Goal: Use online tool/utility: Utilize a website feature to perform a specific function

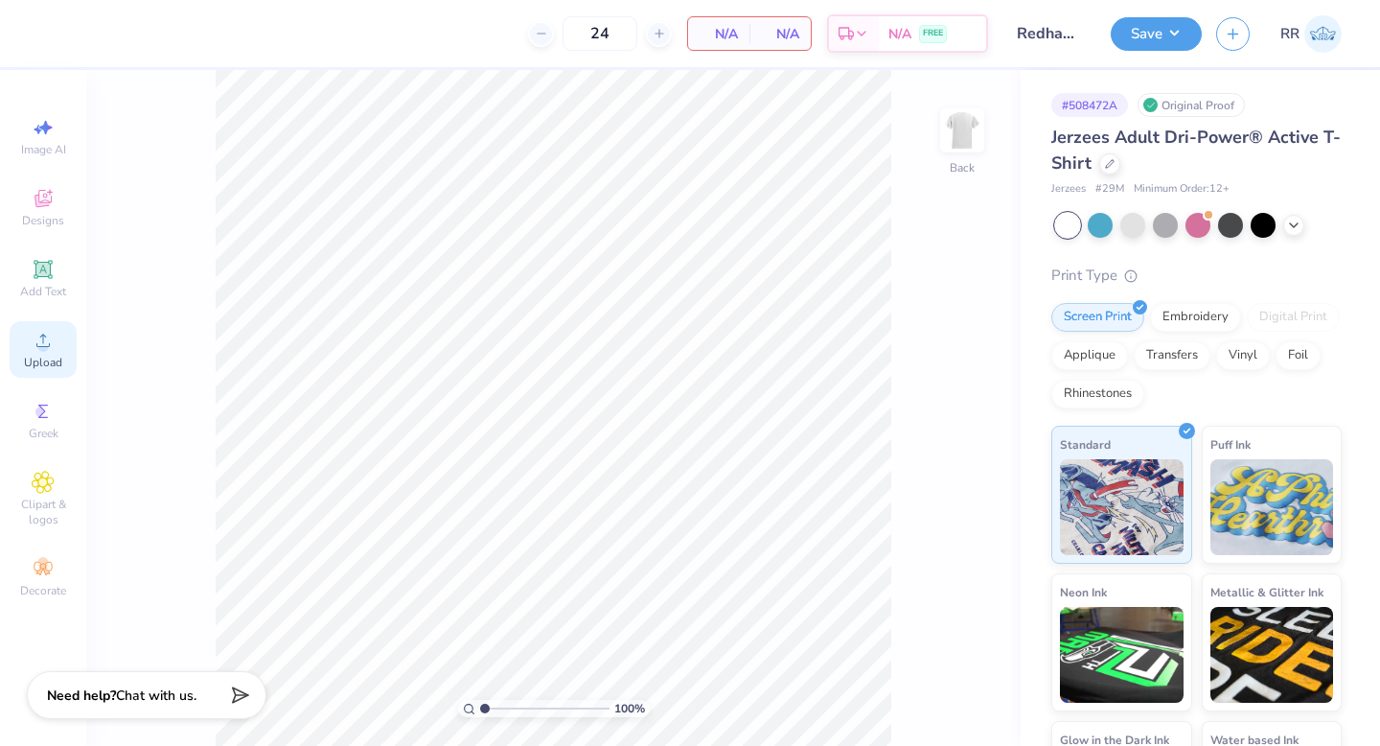
click at [54, 352] on div "Upload" at bounding box center [43, 349] width 67 height 57
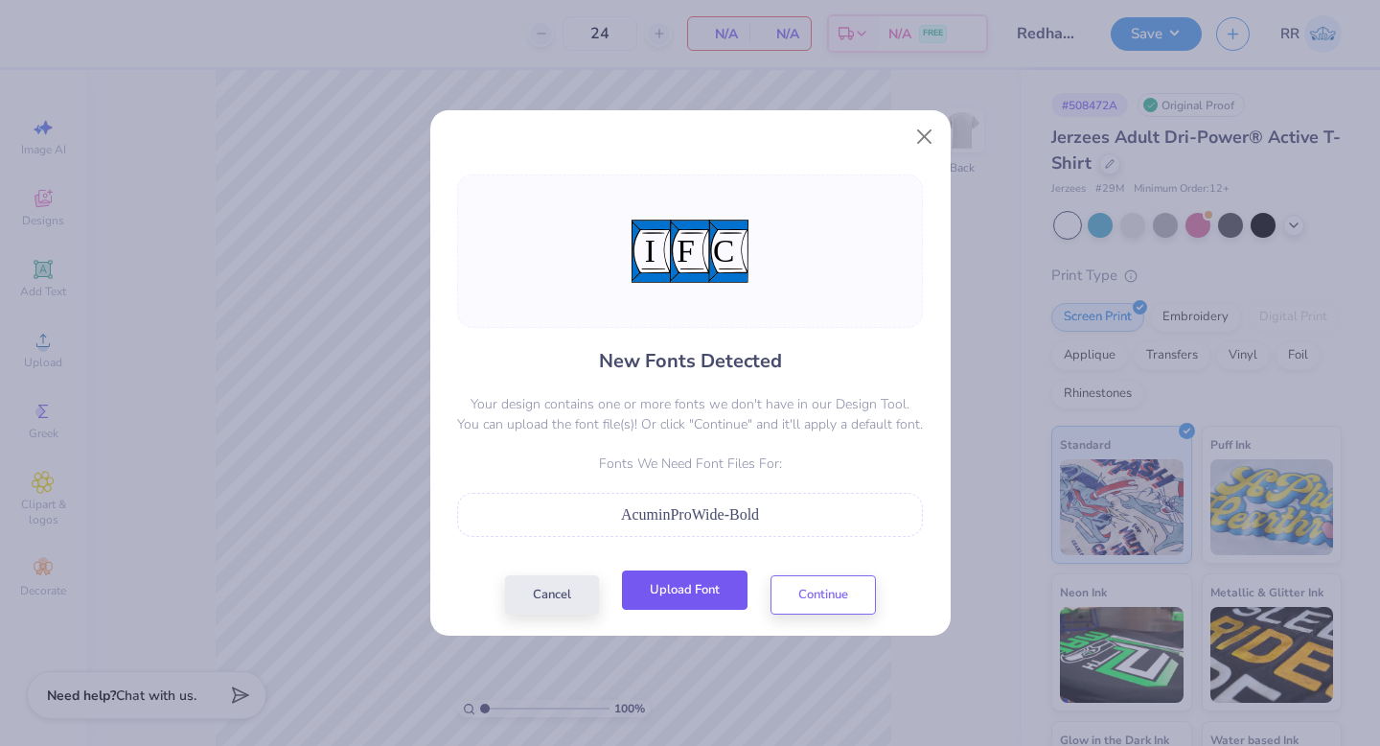
click at [713, 591] on button "Upload Font" at bounding box center [685, 589] width 126 height 39
click at [718, 583] on button "Upload Font" at bounding box center [685, 589] width 126 height 39
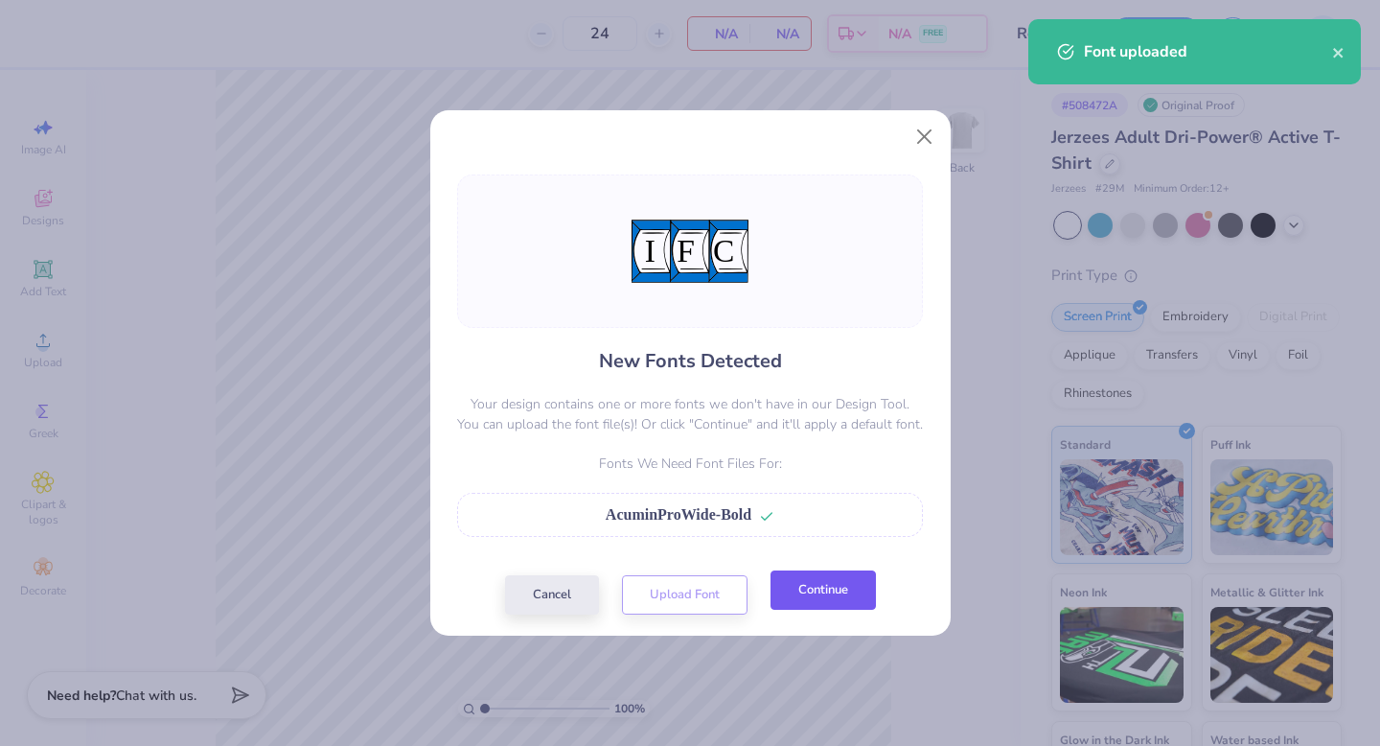
click at [809, 579] on button "Continue" at bounding box center [822, 589] width 105 height 39
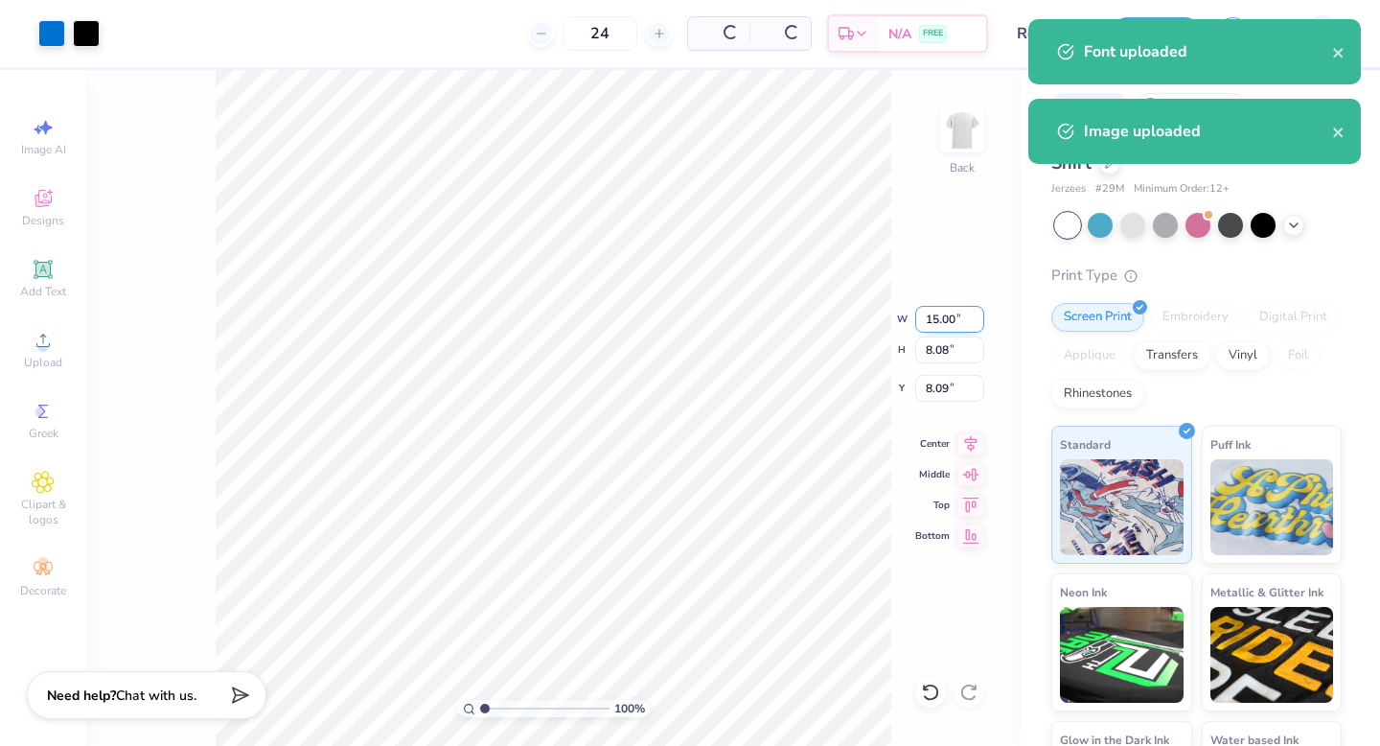
drag, startPoint x: 945, startPoint y: 324, endPoint x: 965, endPoint y: 328, distance: 20.5
click at [945, 324] on input "15.00" at bounding box center [949, 319] width 69 height 27
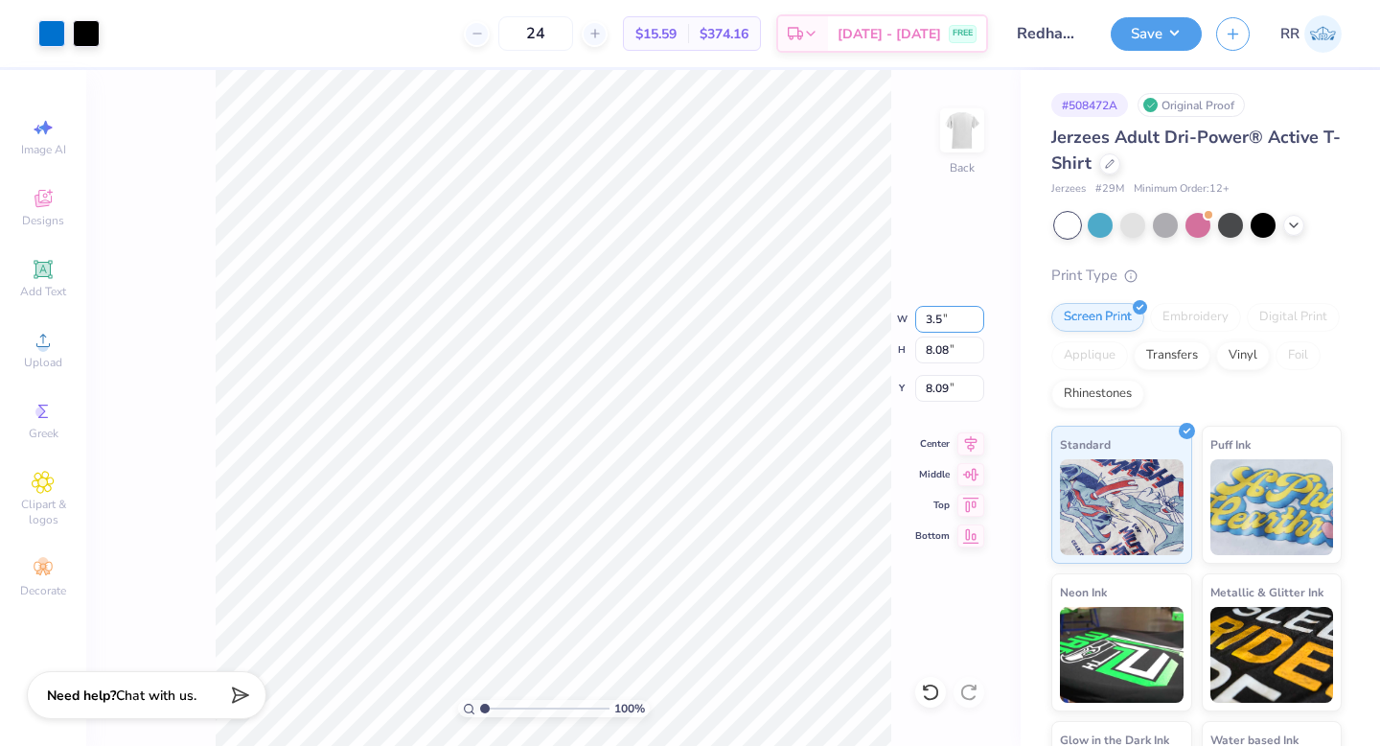
type input "3.50"
type input "1.89"
type input "3.00"
drag, startPoint x: 952, startPoint y: 121, endPoint x: 936, endPoint y: 131, distance: 18.6
click at [952, 121] on img at bounding box center [962, 130] width 38 height 38
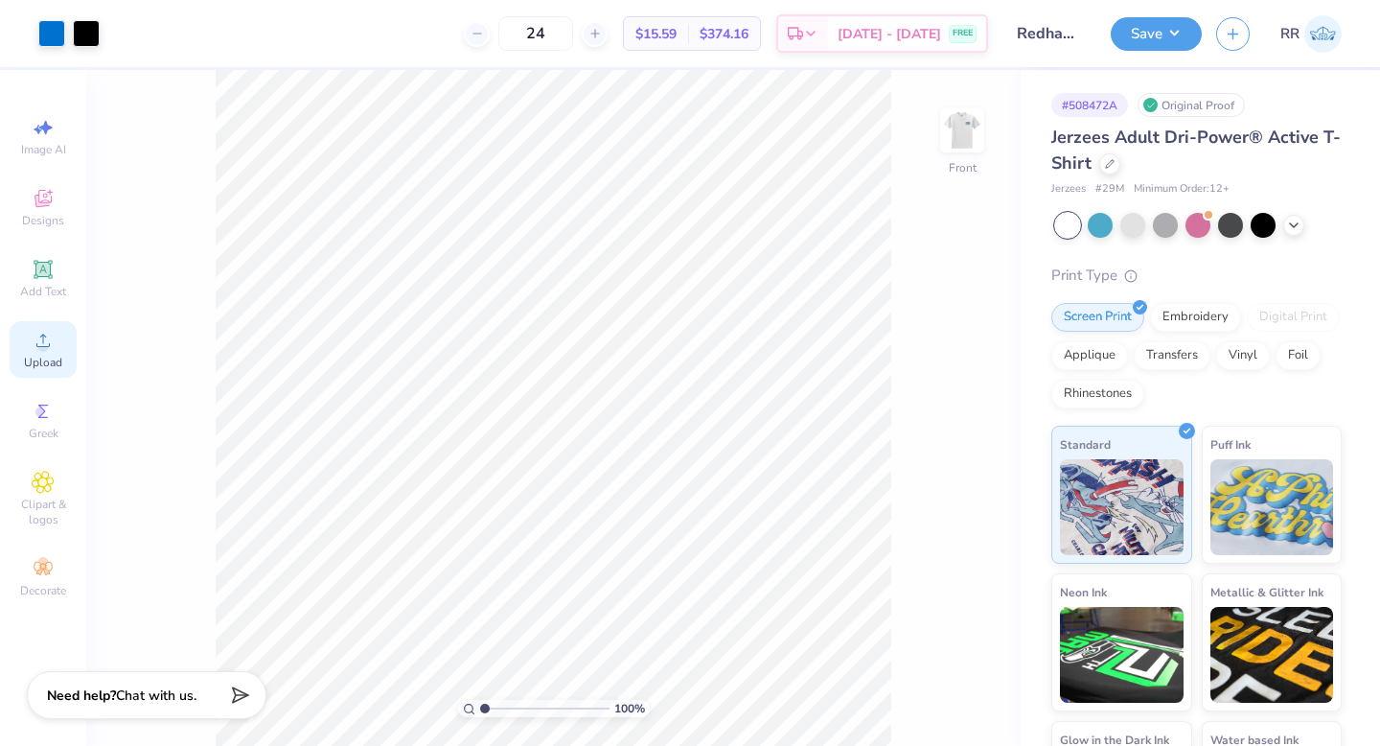
click at [54, 356] on span "Upload" at bounding box center [43, 362] width 38 height 15
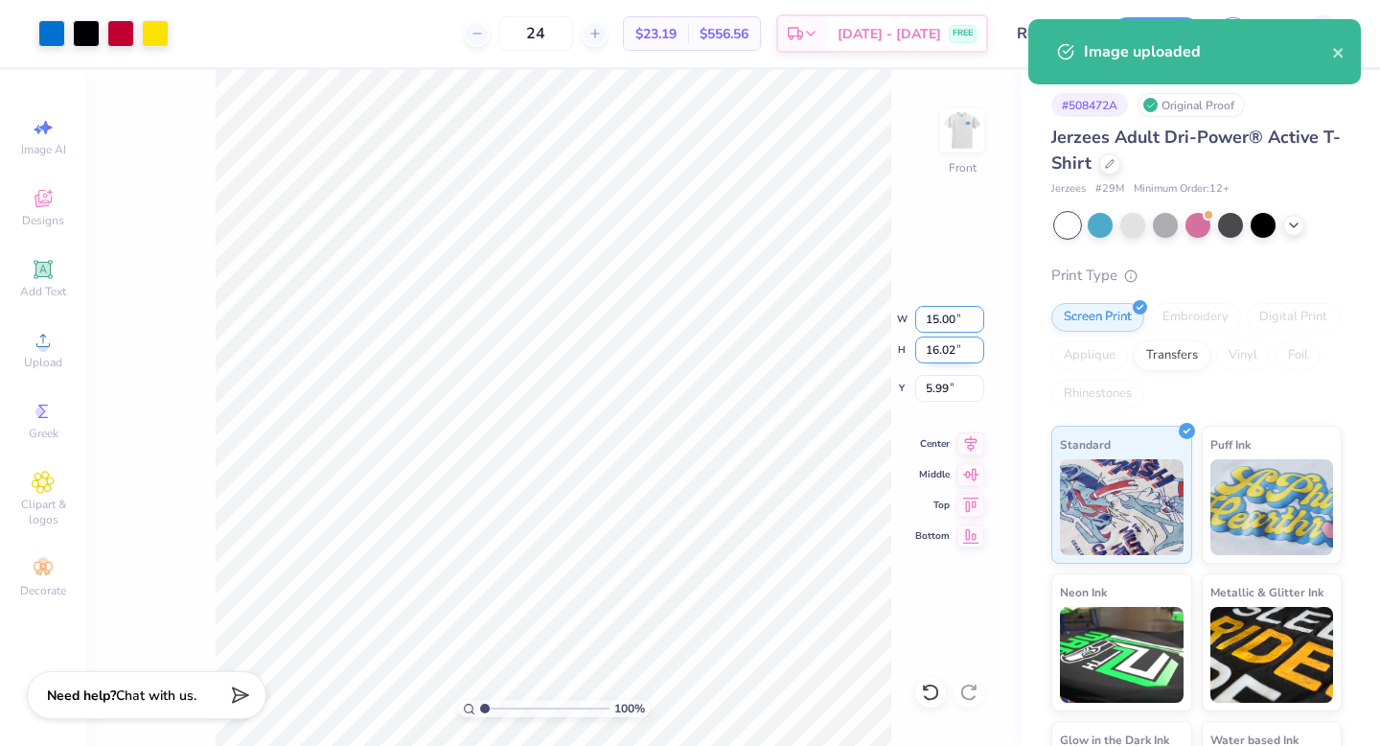
drag, startPoint x: 945, startPoint y: 319, endPoint x: 982, endPoint y: 344, distance: 44.9
click at [945, 319] on input "15.00" at bounding box center [949, 319] width 69 height 27
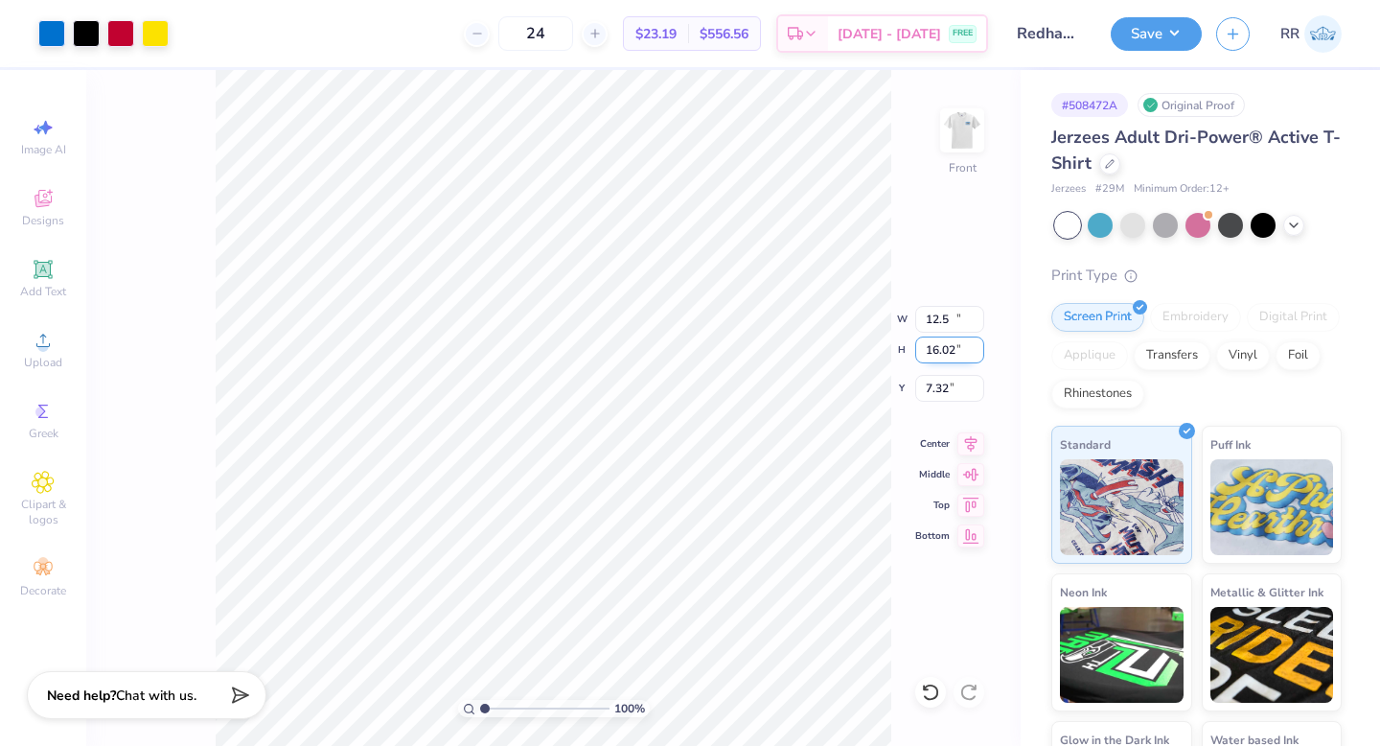
type input "12.50"
type input "13.35"
type input "3.00"
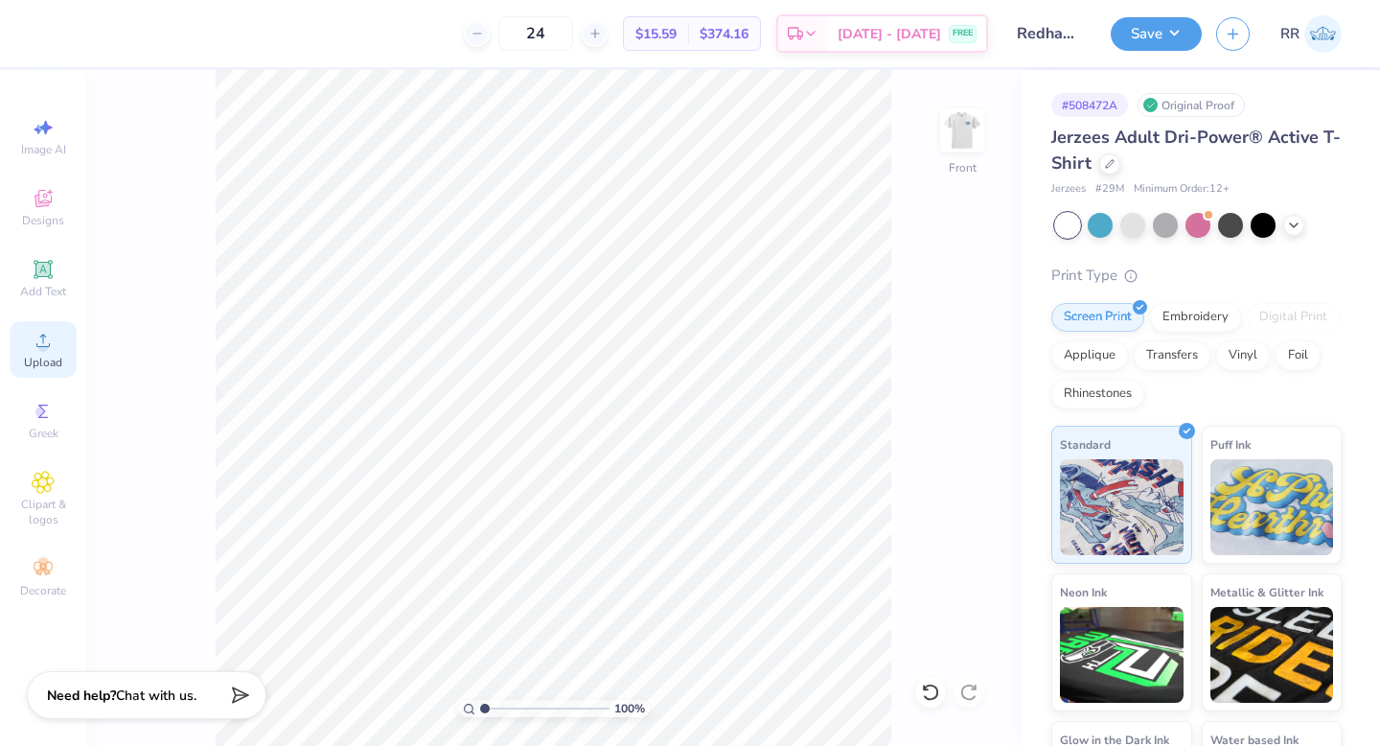
click at [45, 355] on span "Upload" at bounding box center [43, 362] width 38 height 15
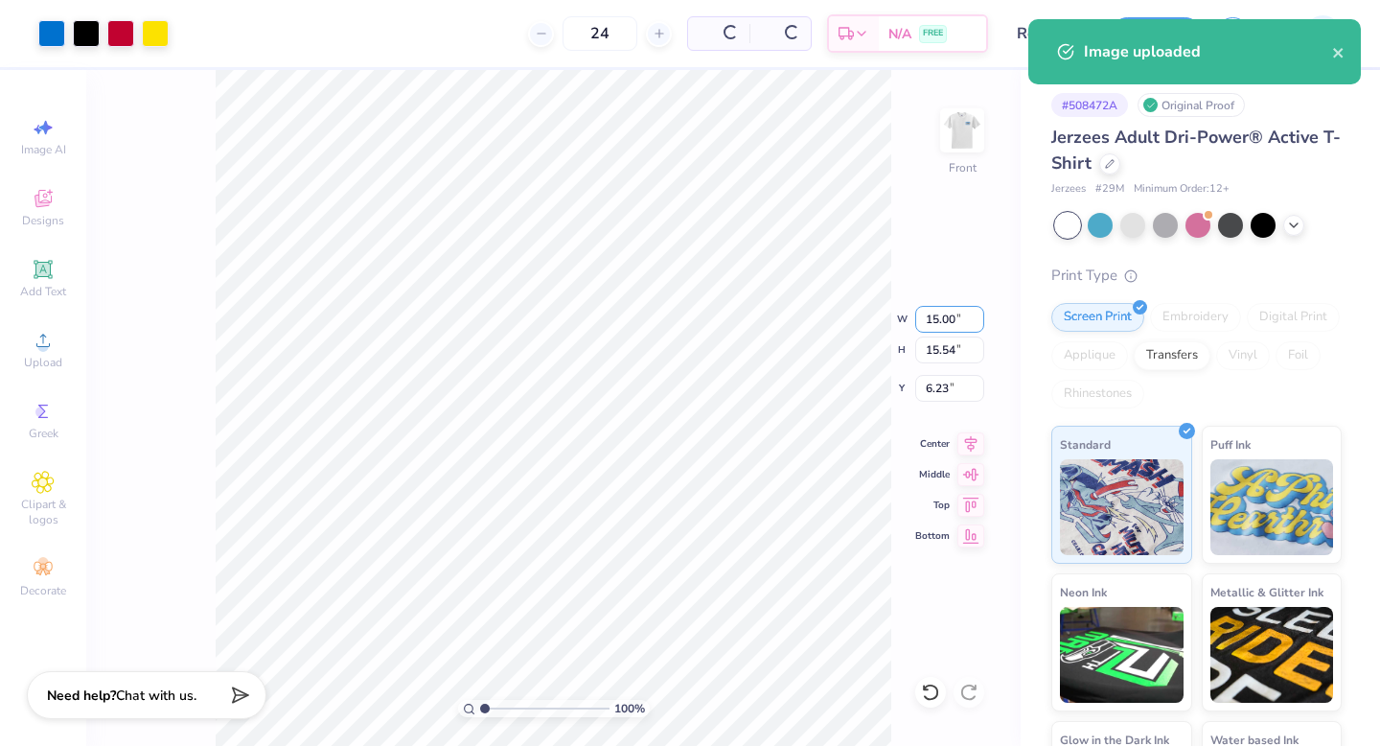
click at [942, 322] on input "15.00" at bounding box center [949, 319] width 69 height 27
type input "12.50"
type input "12.95"
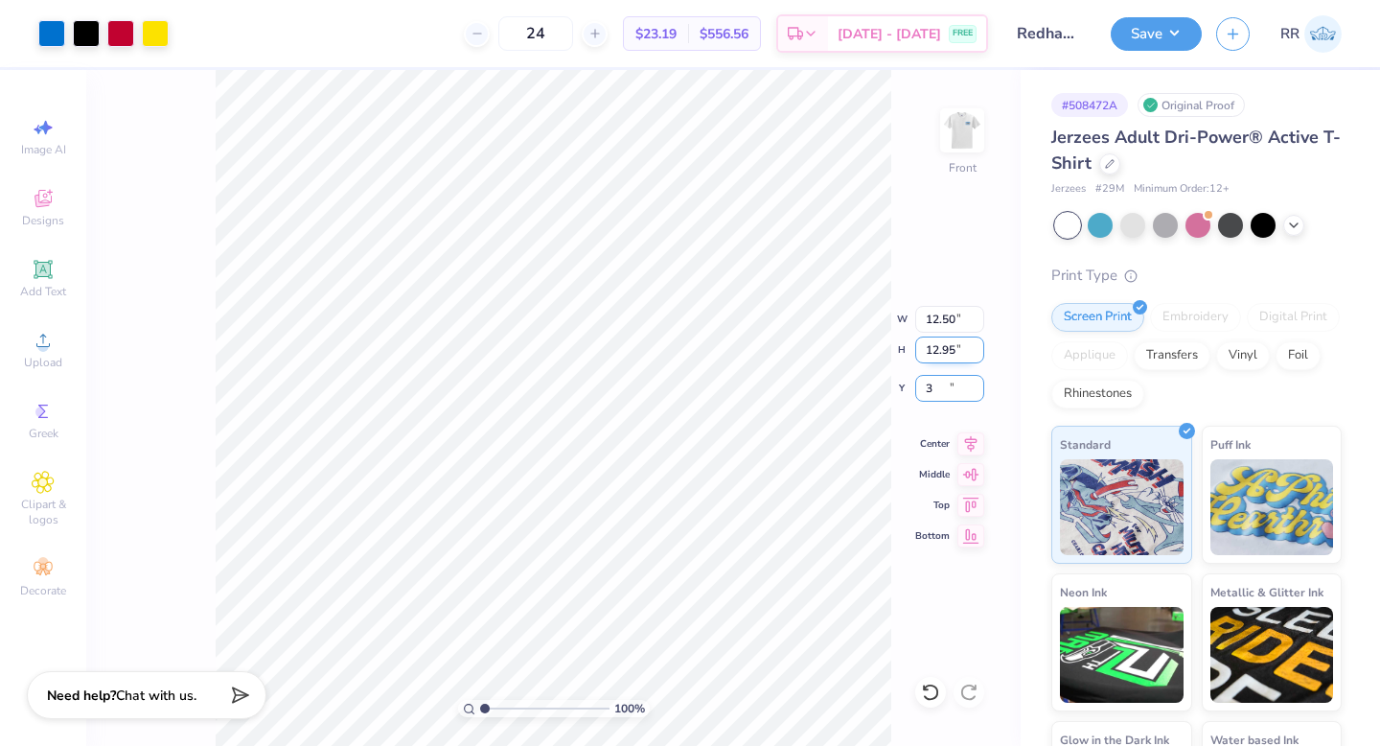
type input "3.00"
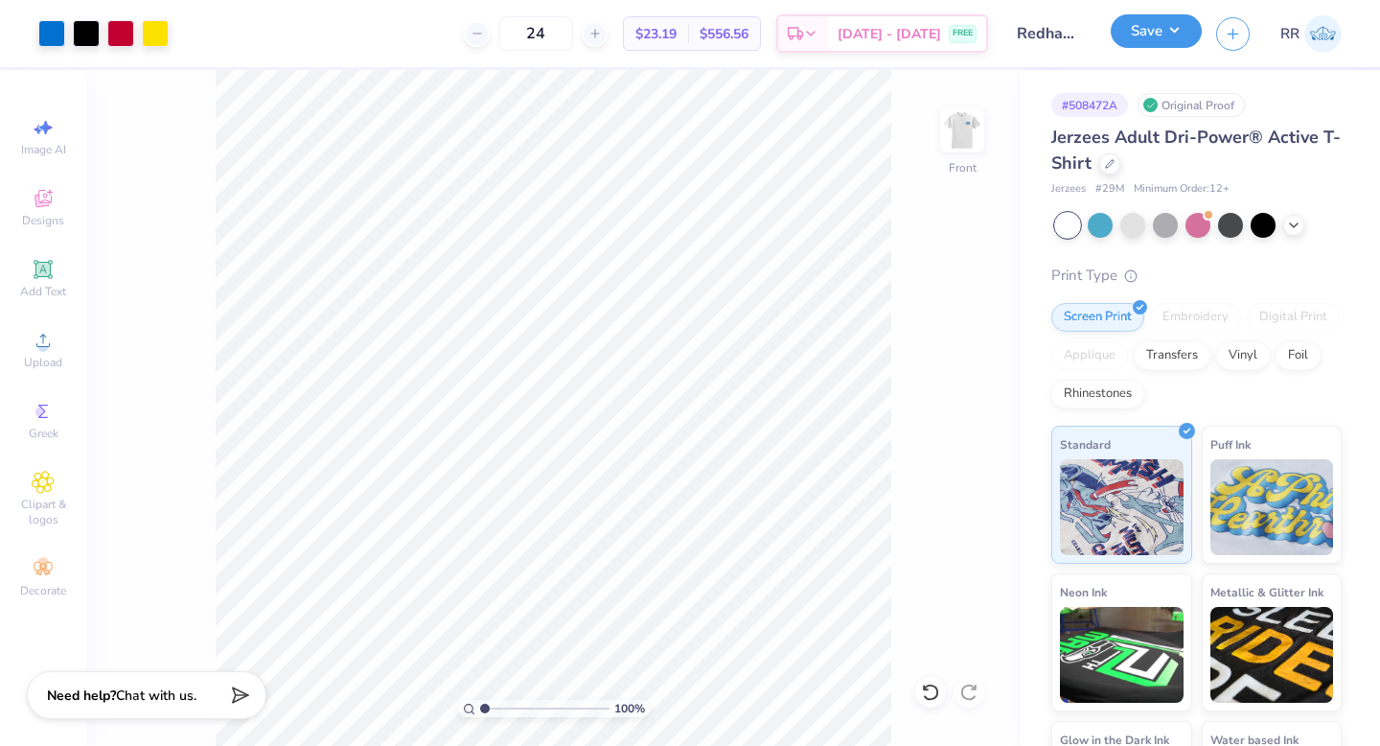
click at [1148, 35] on button "Save" at bounding box center [1156, 31] width 91 height 34
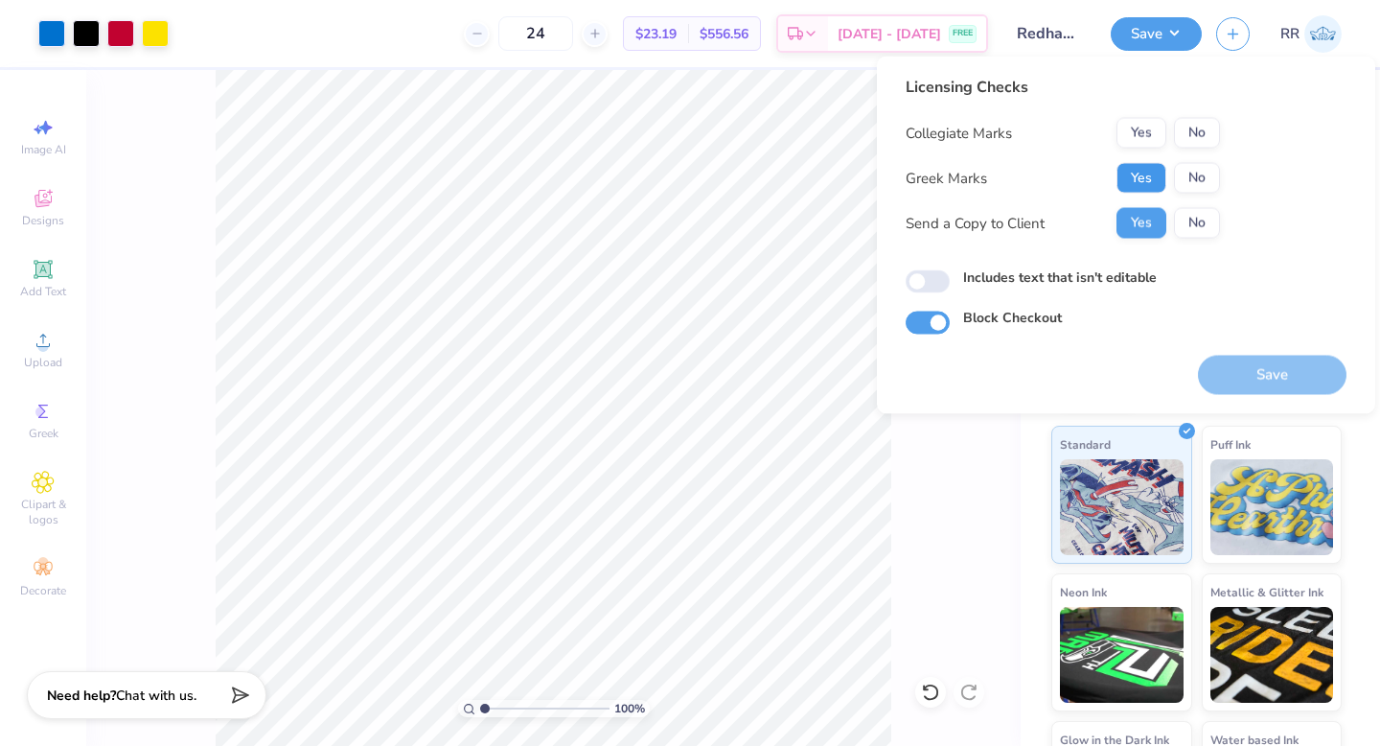
click at [1136, 171] on button "Yes" at bounding box center [1141, 178] width 50 height 31
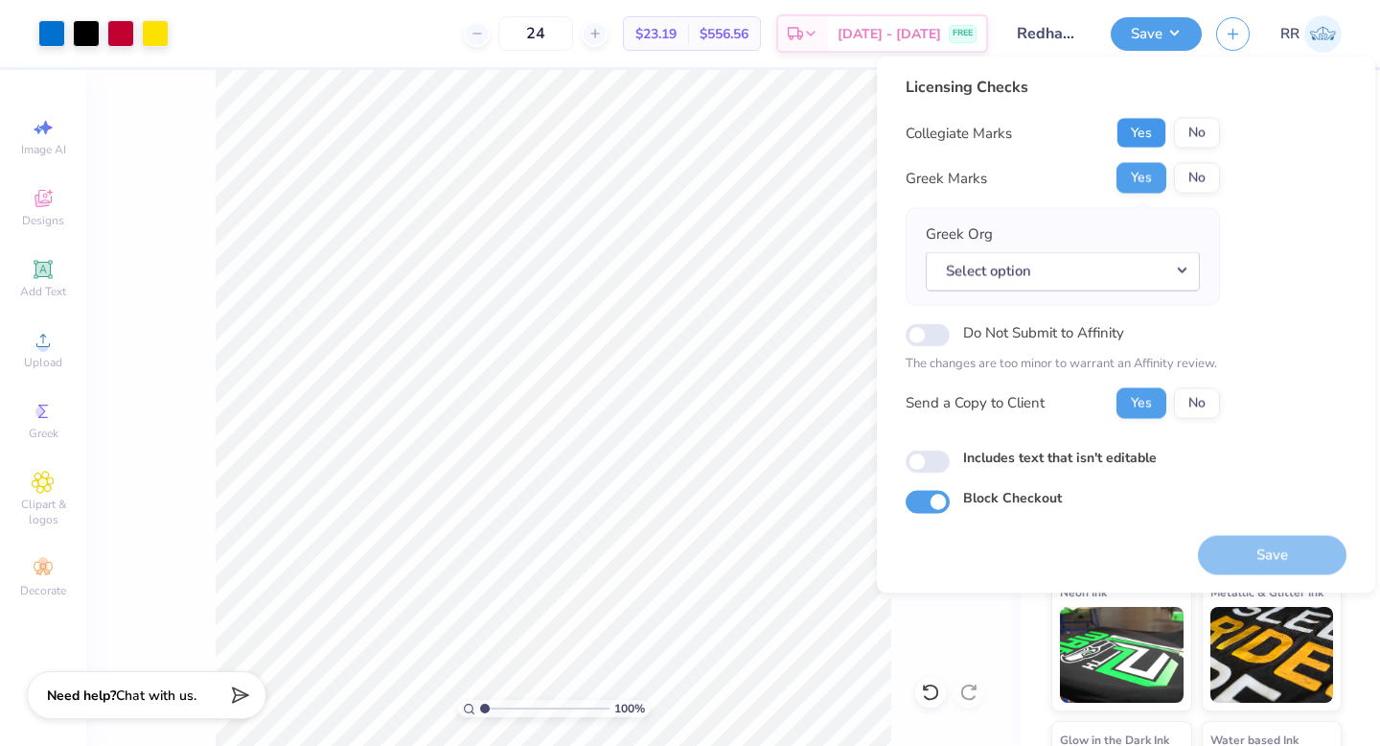
click at [1145, 134] on button "Yes" at bounding box center [1141, 133] width 50 height 31
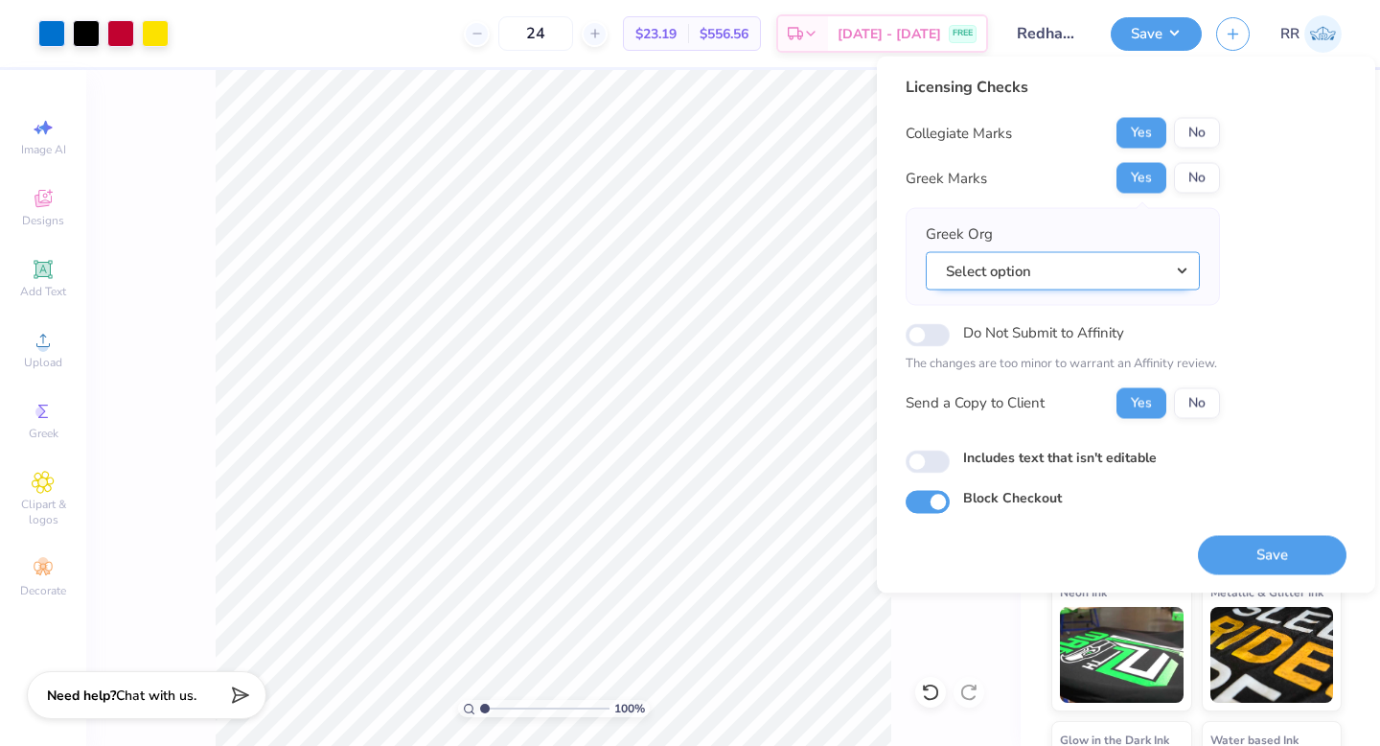
click at [1152, 279] on button "Select option" at bounding box center [1063, 270] width 274 height 39
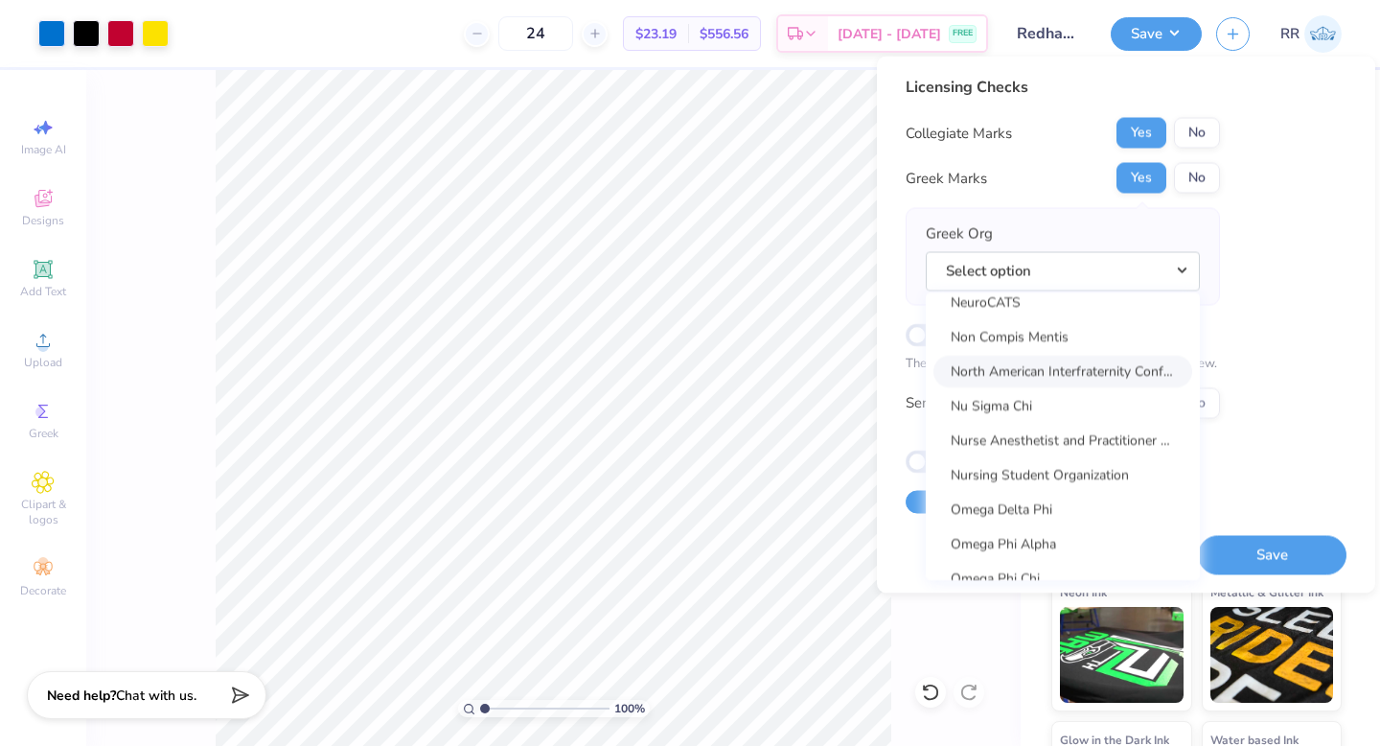
scroll to position [9193, 0]
click at [1072, 372] on link "North American Interfraternity Conference" at bounding box center [1062, 369] width 259 height 32
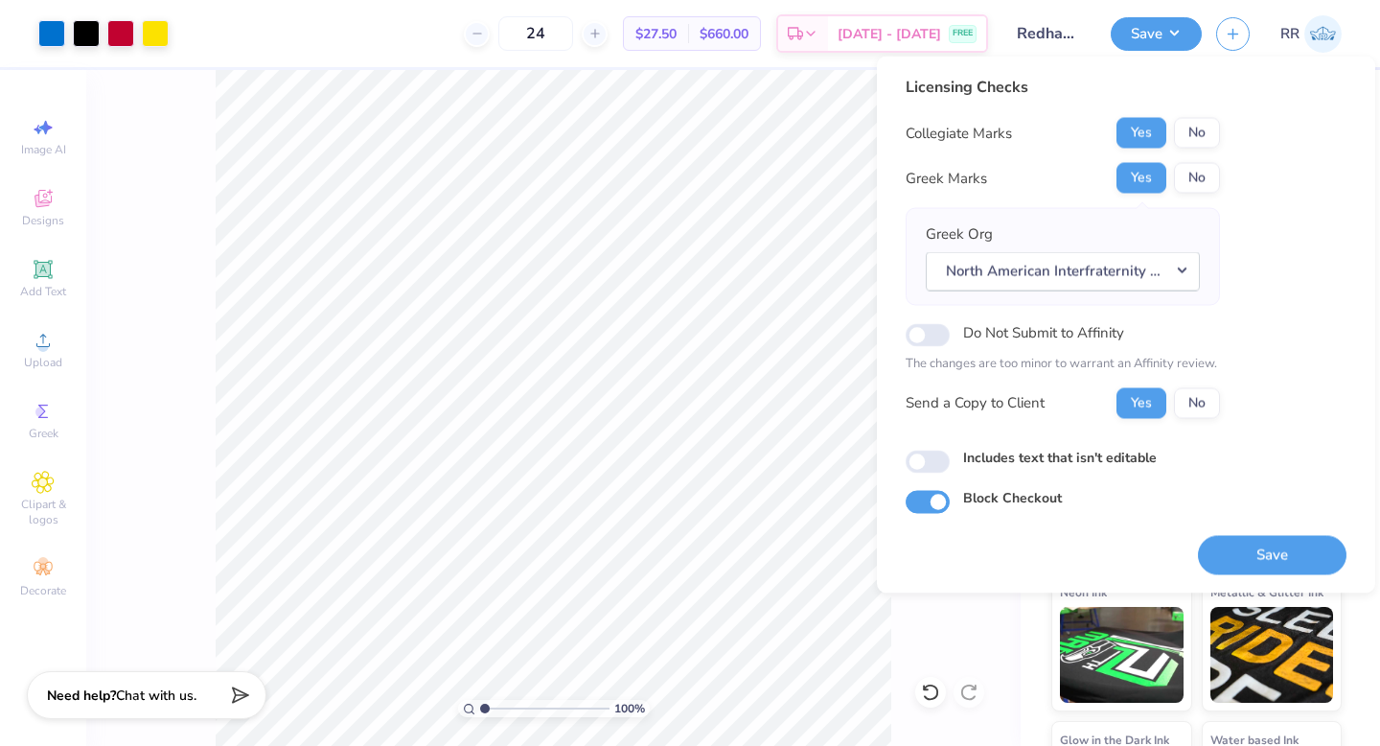
click at [1266, 550] on button "Save" at bounding box center [1272, 554] width 149 height 39
